Goal: Information Seeking & Learning: Learn about a topic

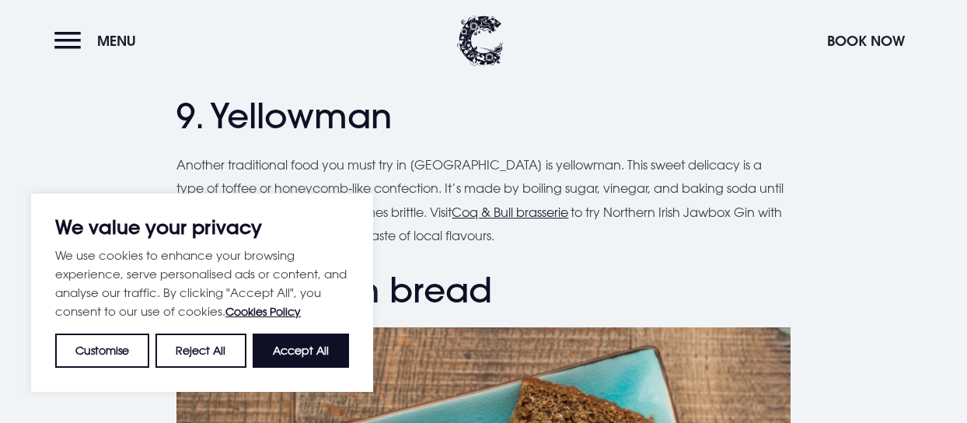
scroll to position [3754, 0]
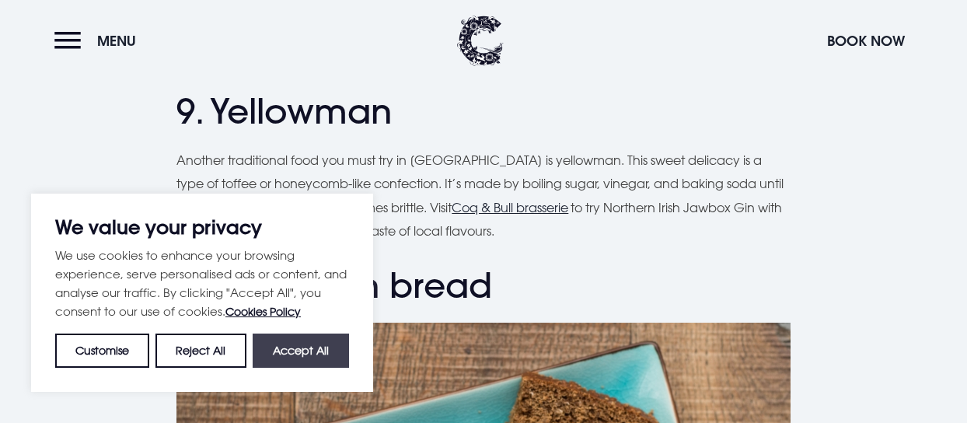
click at [316, 357] on button "Accept All" at bounding box center [301, 350] width 96 height 34
checkbox input "true"
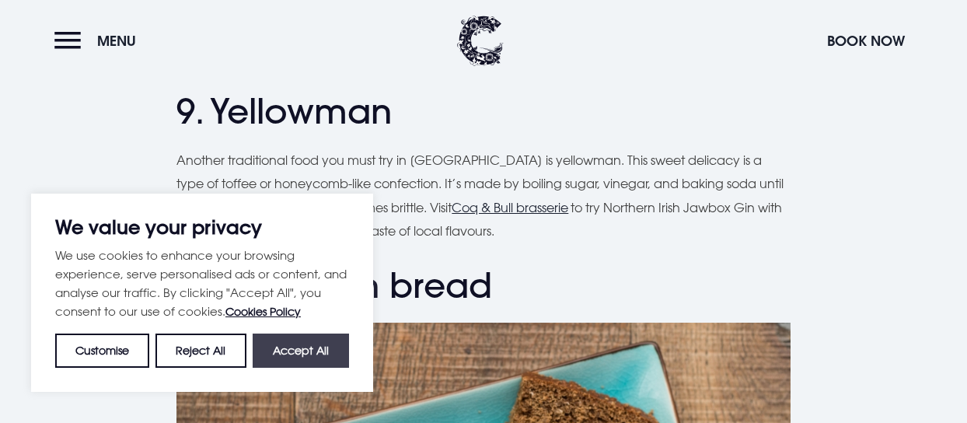
checkbox input "true"
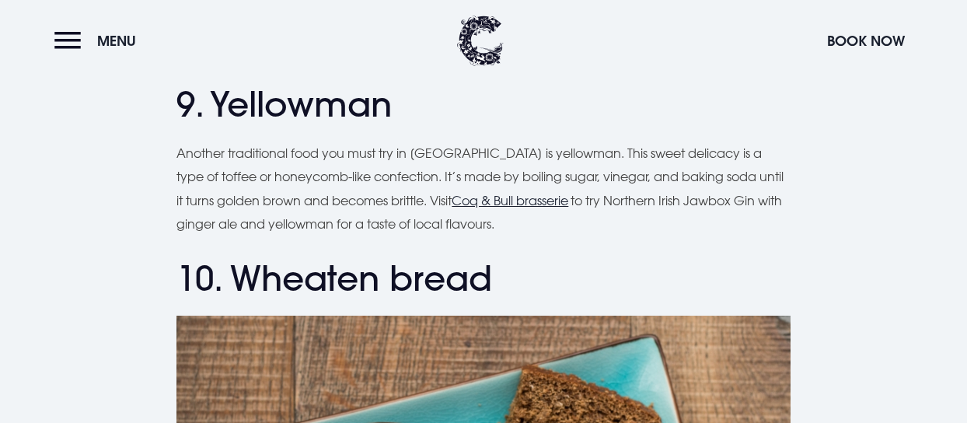
scroll to position [3765, 0]
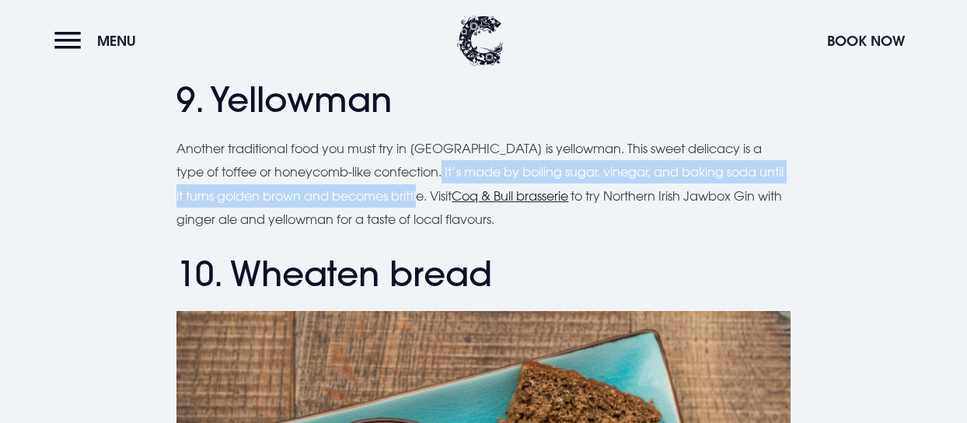
drag, startPoint x: 406, startPoint y: 170, endPoint x: 420, endPoint y: 203, distance: 35.5
click at [420, 203] on p "Another traditional food you must try in [GEOGRAPHIC_DATA] is yellowman. This s…" at bounding box center [482, 184] width 613 height 95
copy p "It’s made by boiling sugar, vinegar, and baking soda until it turns golden brow…"
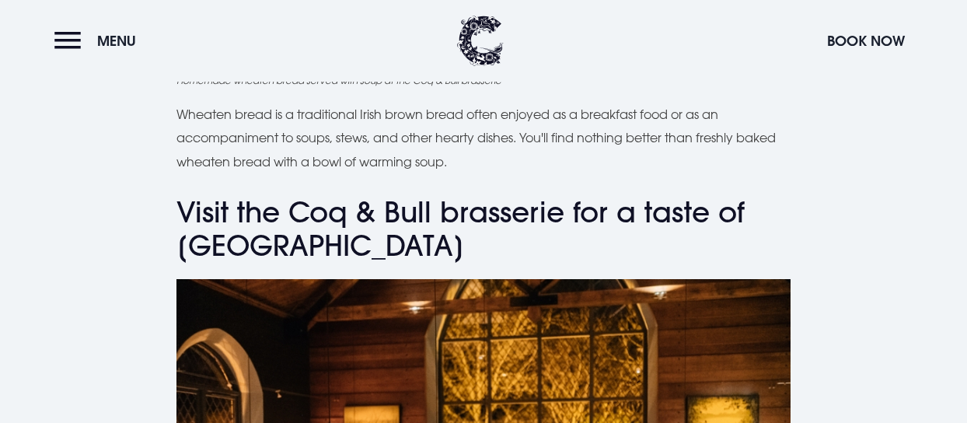
scroll to position [4401, 0]
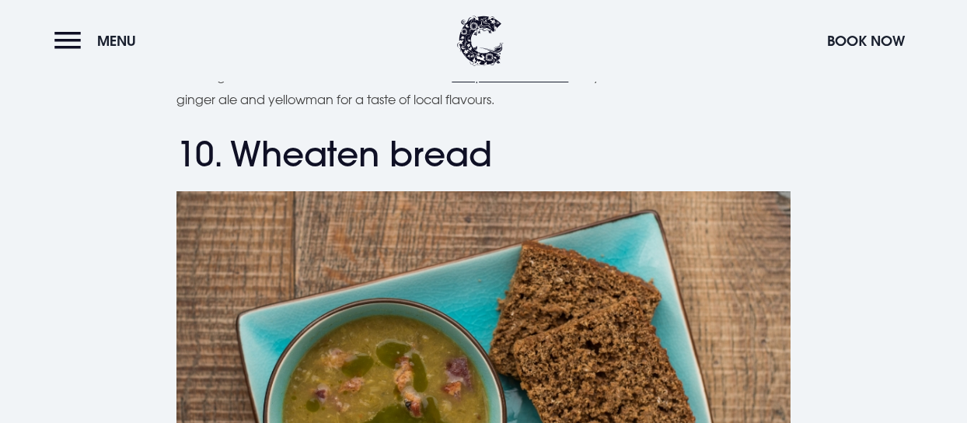
scroll to position [3902, 0]
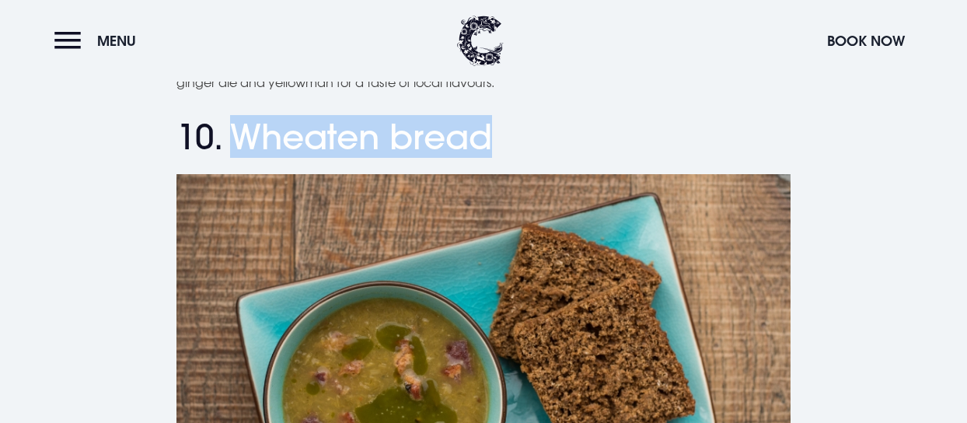
drag, startPoint x: 514, startPoint y: 141, endPoint x: 239, endPoint y: 131, distance: 276.0
click at [239, 131] on h2 "10. Wheaten bread" at bounding box center [482, 137] width 613 height 41
copy h2 "Wheaten bread"
